Goal: Use online tool/utility: Utilize a website feature to perform a specific function

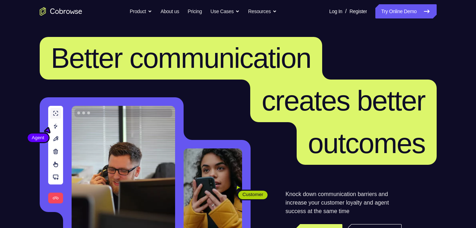
click at [413, 10] on link "Try Online Demo" at bounding box center [406, 11] width 61 height 14
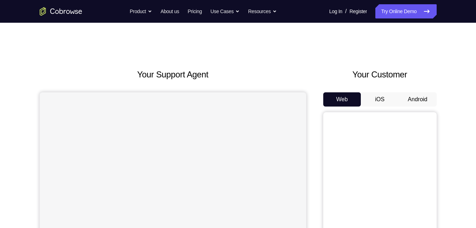
click at [421, 94] on button "Android" at bounding box center [418, 99] width 38 height 14
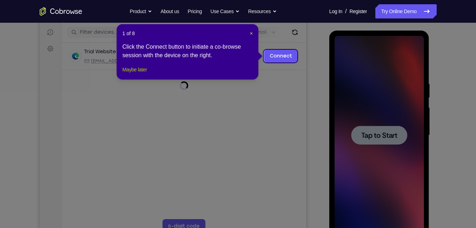
click at [130, 74] on button "Maybe later" at bounding box center [134, 69] width 24 height 9
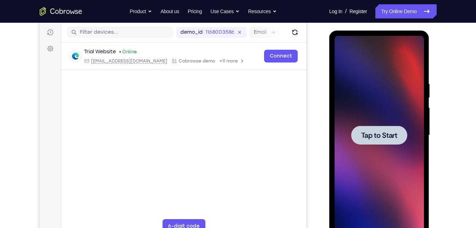
click at [362, 148] on div at bounding box center [379, 135] width 89 height 199
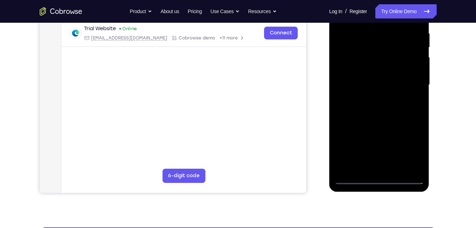
scroll to position [138, 0]
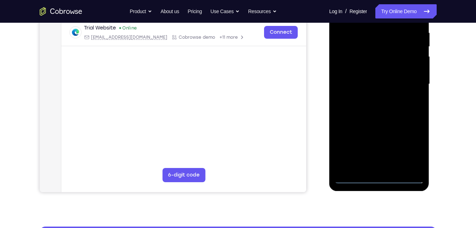
click at [380, 178] on div at bounding box center [379, 84] width 89 height 199
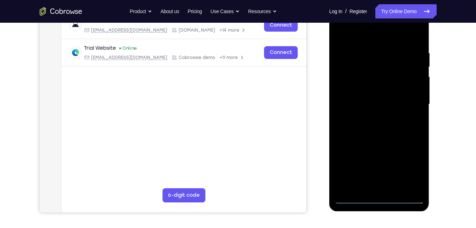
scroll to position [117, 0]
click at [420, 168] on div at bounding box center [379, 104] width 89 height 199
click at [416, 168] on div at bounding box center [379, 104] width 89 height 199
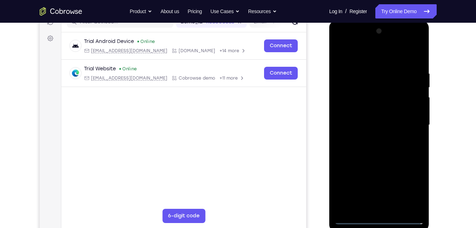
scroll to position [96, 0]
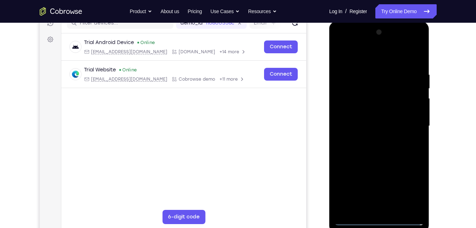
click at [348, 42] on div at bounding box center [379, 126] width 89 height 199
click at [412, 121] on div at bounding box center [379, 126] width 89 height 199
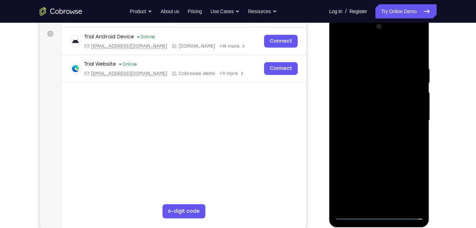
click at [373, 132] on div at bounding box center [379, 120] width 89 height 199
click at [387, 112] on div at bounding box center [379, 120] width 89 height 199
click at [387, 106] on div at bounding box center [379, 120] width 89 height 199
click at [387, 116] on div at bounding box center [379, 120] width 89 height 199
click at [384, 140] on div at bounding box center [379, 120] width 89 height 199
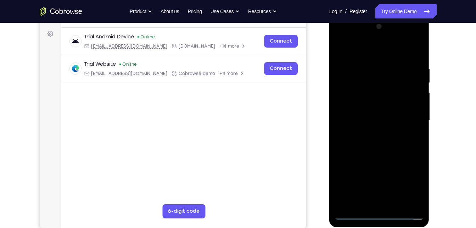
click at [384, 140] on div at bounding box center [379, 120] width 89 height 199
click at [396, 203] on div at bounding box center [379, 120] width 89 height 199
click at [382, 158] on div at bounding box center [379, 120] width 89 height 199
click at [376, 154] on div at bounding box center [379, 120] width 89 height 199
click at [416, 139] on div at bounding box center [379, 120] width 89 height 199
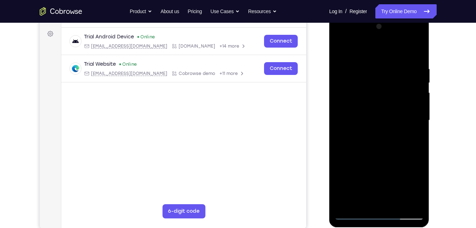
click at [421, 185] on div at bounding box center [379, 120] width 89 height 199
click at [419, 188] on div at bounding box center [379, 120] width 89 height 199
click at [411, 140] on div at bounding box center [379, 120] width 89 height 199
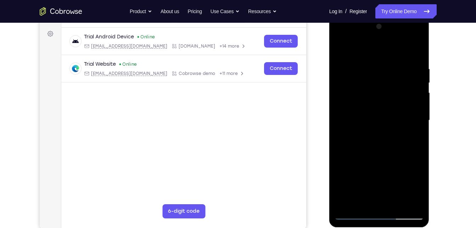
click at [343, 46] on div at bounding box center [379, 120] width 89 height 199
click at [363, 130] on div at bounding box center [379, 120] width 89 height 199
click at [411, 134] on div at bounding box center [379, 120] width 89 height 199
click at [340, 49] on div at bounding box center [379, 120] width 89 height 199
click at [381, 149] on div at bounding box center [379, 120] width 89 height 199
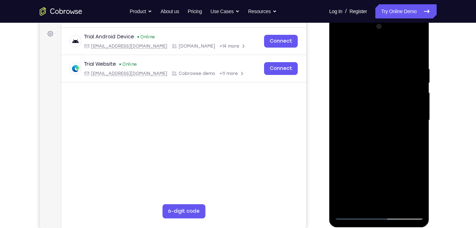
click at [362, 198] on div at bounding box center [379, 120] width 89 height 199
click at [412, 137] on div at bounding box center [379, 120] width 89 height 199
click at [411, 140] on div at bounding box center [379, 120] width 89 height 199
click at [363, 74] on div at bounding box center [379, 120] width 89 height 199
click at [341, 50] on div at bounding box center [379, 120] width 89 height 199
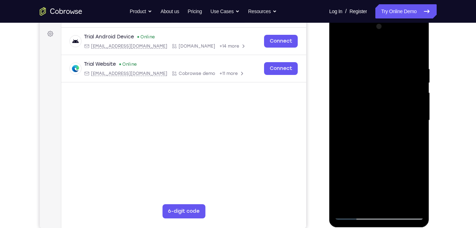
click at [354, 216] on div at bounding box center [379, 120] width 89 height 199
click at [340, 50] on div at bounding box center [379, 120] width 89 height 199
click at [343, 46] on div at bounding box center [379, 120] width 89 height 199
click at [381, 154] on div at bounding box center [379, 120] width 89 height 199
click at [372, 72] on div at bounding box center [379, 120] width 89 height 199
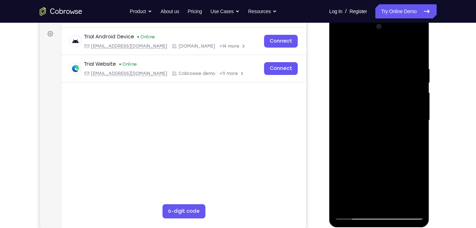
click at [413, 122] on div at bounding box center [379, 120] width 89 height 199
click at [406, 80] on div at bounding box center [379, 120] width 89 height 199
click at [403, 95] on div at bounding box center [379, 120] width 89 height 199
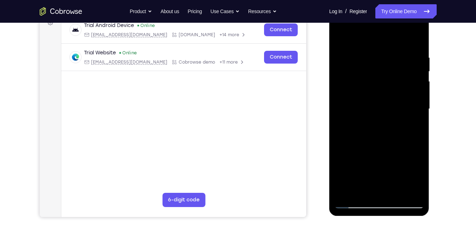
scroll to position [113, 0]
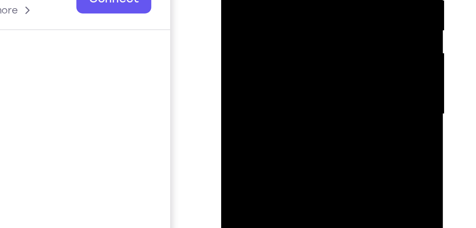
drag, startPoint x: 305, startPoint y: -9, endPoint x: 243, endPoint y: -13, distance: 62.6
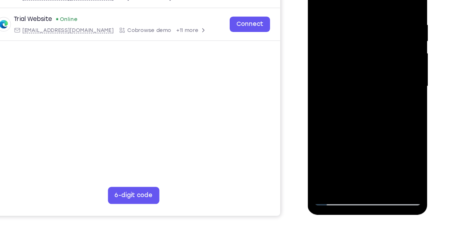
scroll to position [112, 0]
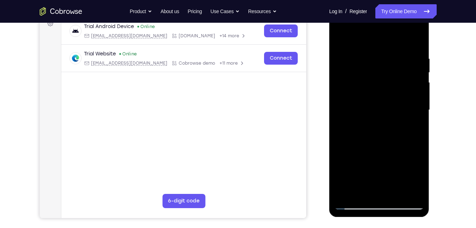
click at [415, 42] on div at bounding box center [379, 110] width 89 height 199
click at [363, 50] on div at bounding box center [379, 110] width 89 height 199
click at [404, 67] on div at bounding box center [379, 110] width 89 height 199
click at [416, 41] on div at bounding box center [379, 110] width 89 height 199
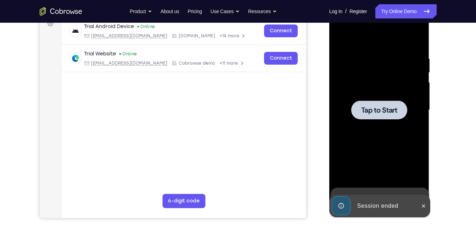
click at [372, 101] on div at bounding box center [379, 109] width 56 height 19
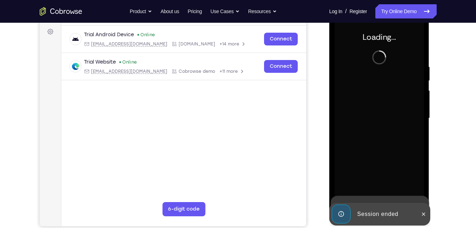
scroll to position [104, 0]
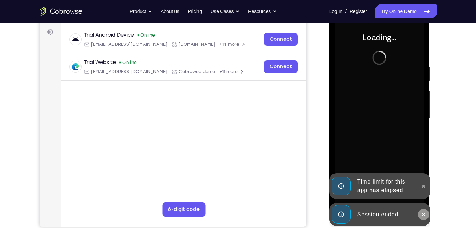
click at [423, 214] on icon at bounding box center [424, 214] width 6 height 6
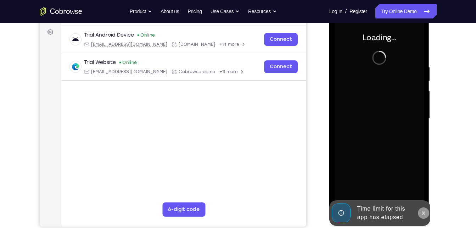
click at [423, 209] on button at bounding box center [423, 212] width 11 height 11
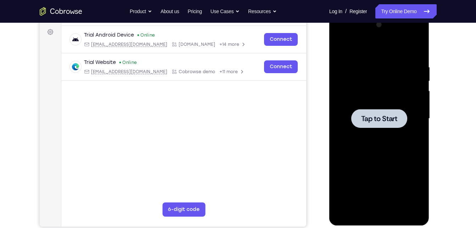
click at [396, 111] on div at bounding box center [379, 118] width 56 height 19
click at [357, 133] on div at bounding box center [379, 118] width 89 height 199
click at [380, 83] on div at bounding box center [379, 118] width 89 height 199
click at [388, 112] on div at bounding box center [379, 118] width 56 height 19
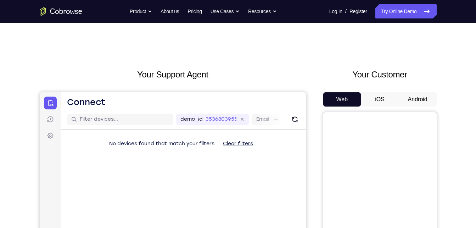
click at [407, 96] on button "Android" at bounding box center [418, 99] width 38 height 14
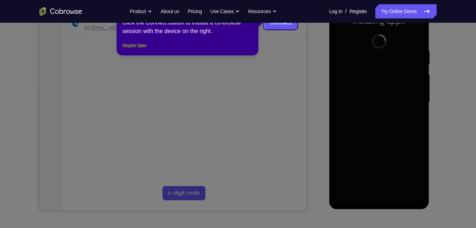
click at [147, 50] on button "Maybe later" at bounding box center [134, 45] width 24 height 9
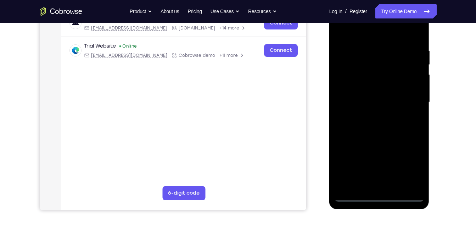
click at [382, 194] on div at bounding box center [379, 102] width 89 height 199
click at [376, 199] on div at bounding box center [379, 102] width 89 height 199
click at [410, 169] on div at bounding box center [379, 102] width 89 height 199
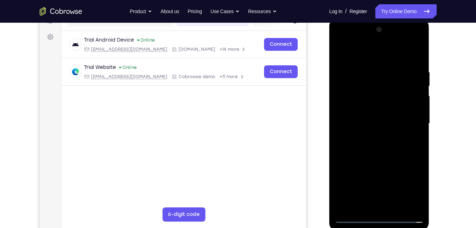
scroll to position [98, 0]
click at [355, 42] on div at bounding box center [379, 123] width 89 height 199
click at [409, 123] on div at bounding box center [379, 123] width 89 height 199
click at [369, 137] on div at bounding box center [379, 123] width 89 height 199
click at [384, 114] on div at bounding box center [379, 123] width 89 height 199
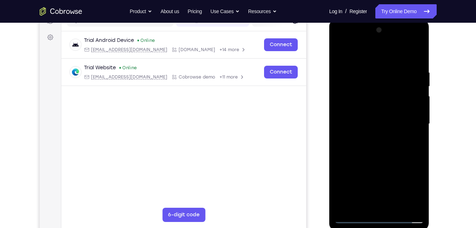
click at [402, 109] on div at bounding box center [379, 123] width 89 height 199
click at [397, 123] on div at bounding box center [379, 123] width 89 height 199
click at [389, 138] on div at bounding box center [379, 123] width 89 height 199
click at [414, 133] on div at bounding box center [379, 123] width 89 height 199
click at [412, 121] on div at bounding box center [379, 123] width 89 height 199
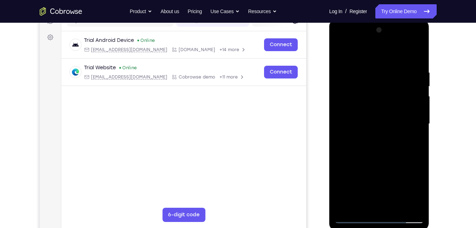
click at [400, 143] on div at bounding box center [379, 123] width 89 height 199
click at [399, 210] on div at bounding box center [379, 123] width 89 height 199
click at [367, 161] on div at bounding box center [379, 123] width 89 height 199
click at [399, 207] on div at bounding box center [379, 123] width 89 height 199
click at [369, 160] on div at bounding box center [379, 123] width 89 height 199
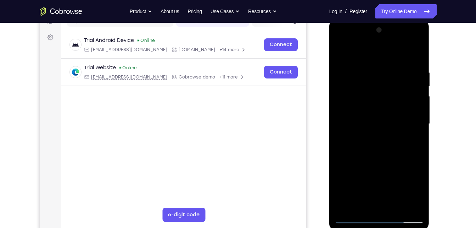
drag, startPoint x: 386, startPoint y: 109, endPoint x: 380, endPoint y: 121, distance: 13.0
click at [380, 121] on div at bounding box center [379, 123] width 89 height 199
click at [401, 52] on div at bounding box center [379, 123] width 89 height 199
click at [398, 70] on div at bounding box center [379, 123] width 89 height 199
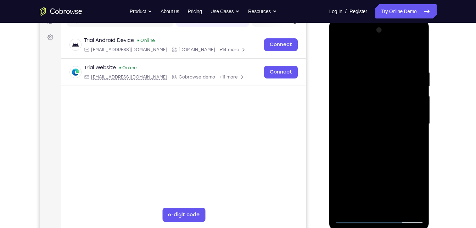
click at [368, 58] on div at bounding box center [379, 123] width 89 height 199
click at [339, 51] on div at bounding box center [379, 123] width 89 height 199
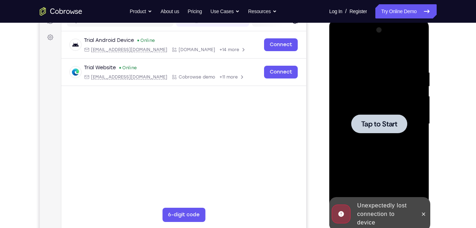
click at [377, 124] on span "Tap to Start" at bounding box center [379, 123] width 36 height 7
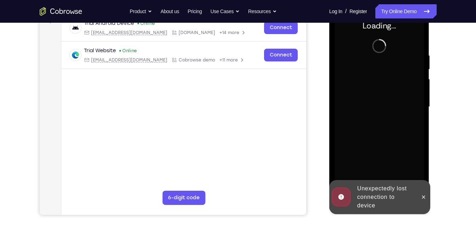
scroll to position [117, 0]
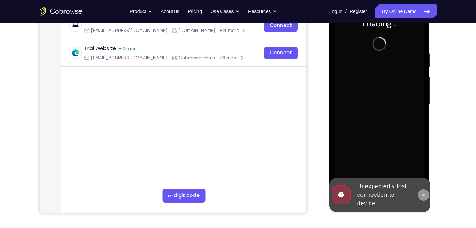
click at [423, 193] on icon at bounding box center [424, 195] width 6 height 6
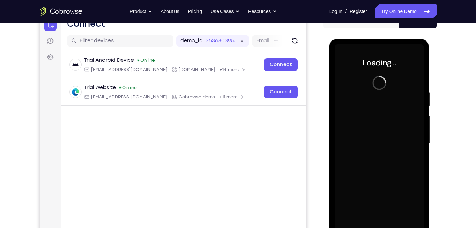
scroll to position [78, 0]
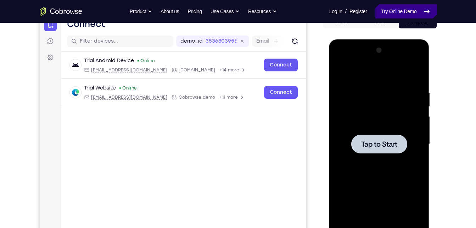
click at [394, 5] on link "Try Online Demo" at bounding box center [406, 11] width 61 height 14
